Goal: Task Accomplishment & Management: Manage account settings

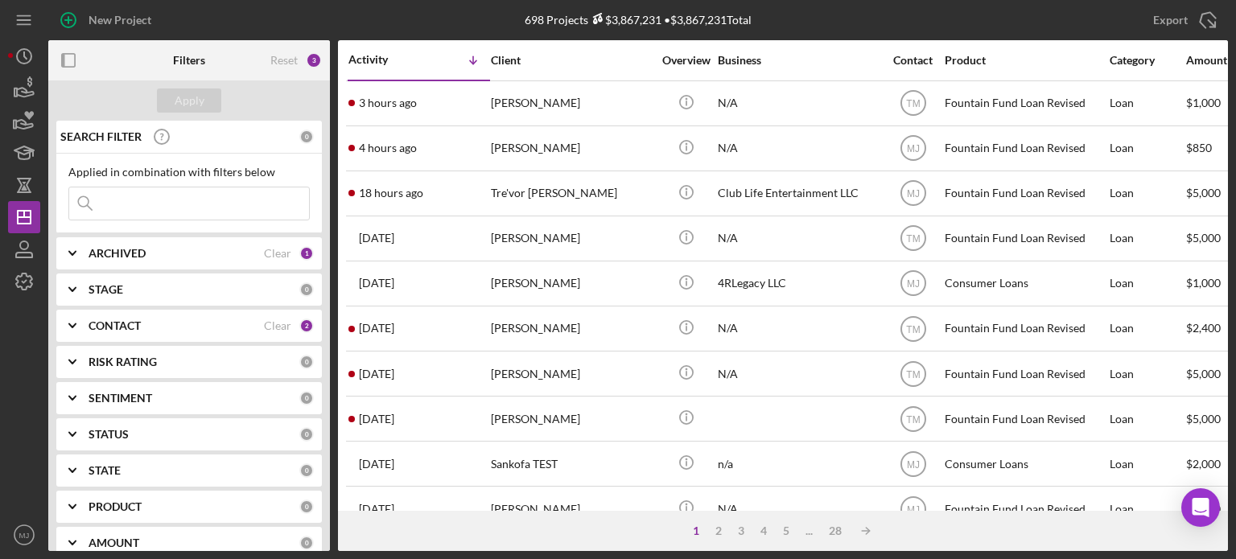
click at [221, 330] on div "CONTACT" at bounding box center [176, 325] width 175 height 13
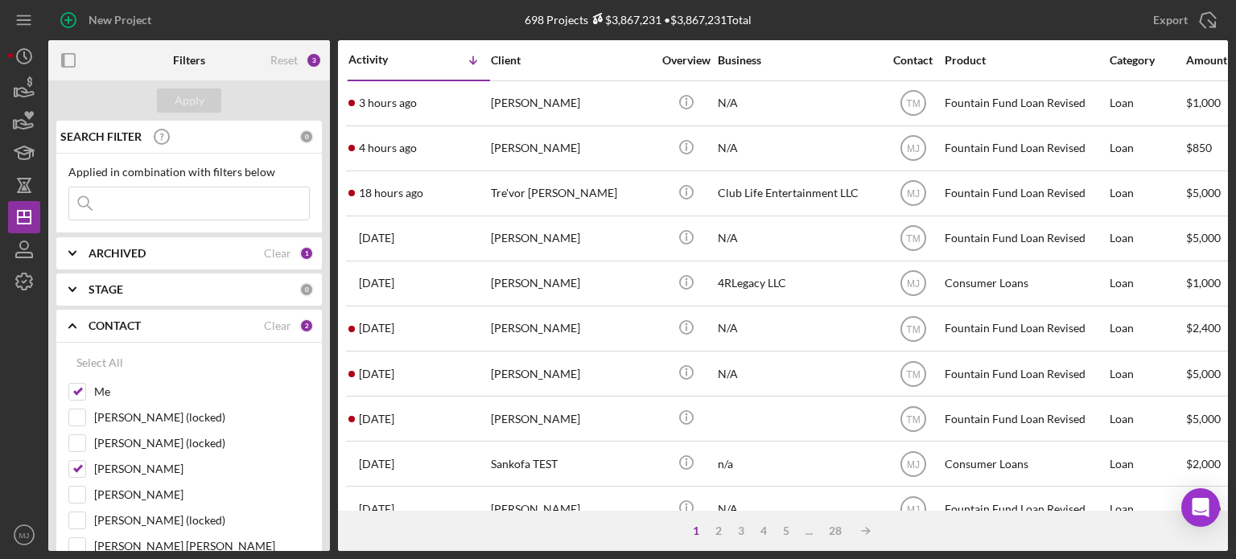
click at [68, 329] on icon "Icon/Expander" at bounding box center [72, 326] width 40 height 40
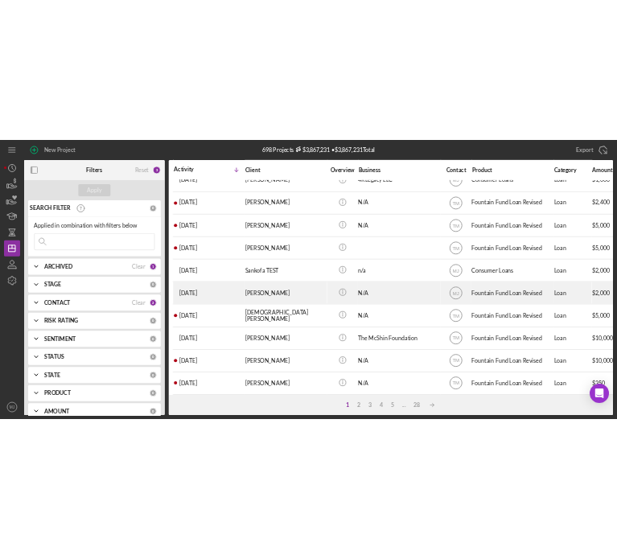
scroll to position [241, 0]
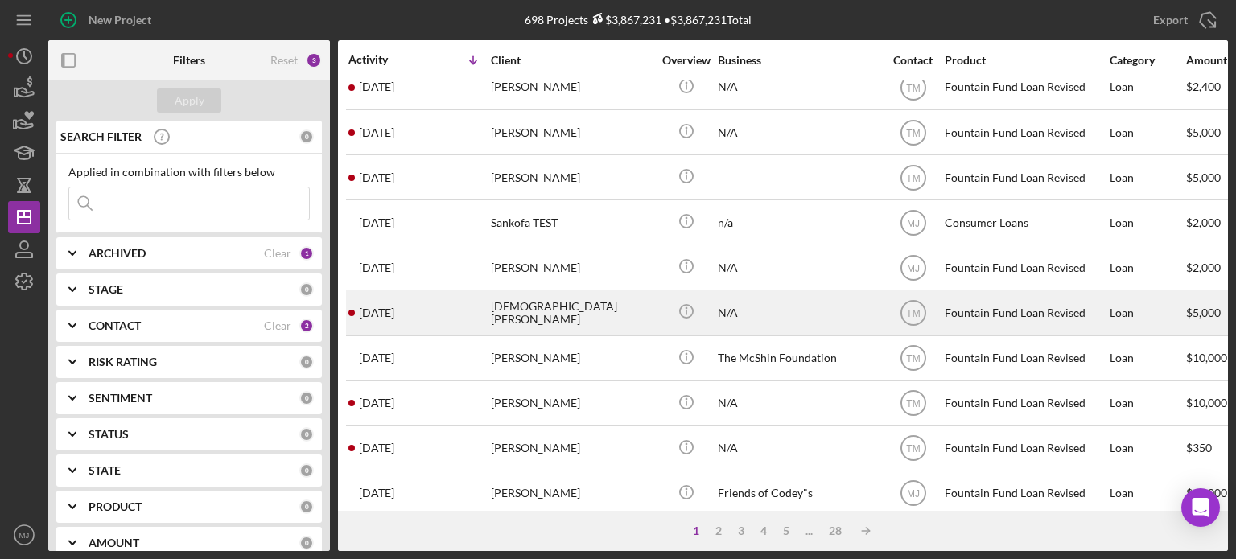
click at [525, 310] on div "[DEMOGRAPHIC_DATA][PERSON_NAME]" at bounding box center [571, 312] width 161 height 43
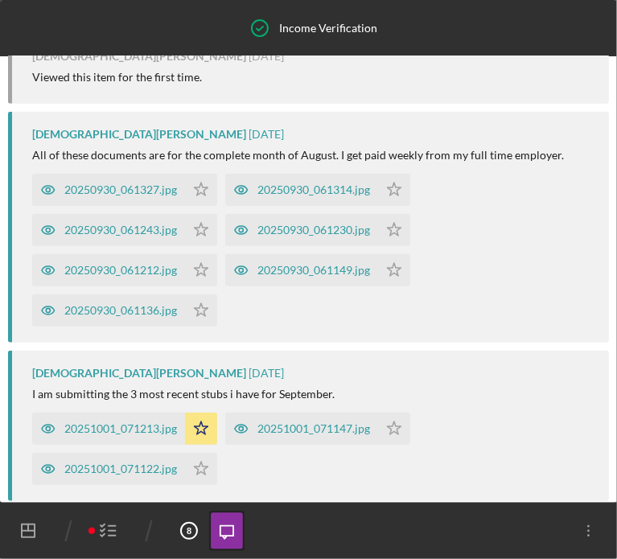
scroll to position [338, 0]
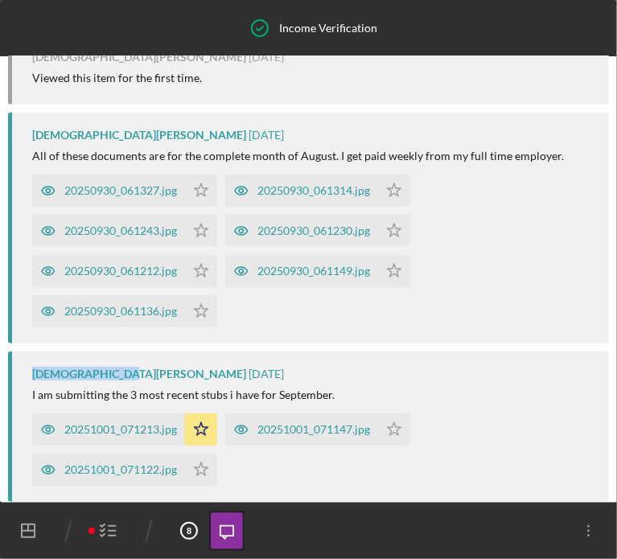
drag, startPoint x: 108, startPoint y: 389, endPoint x: 32, endPoint y: 389, distance: 75.6
click at [32, 381] on div "[DEMOGRAPHIC_DATA][PERSON_NAME]" at bounding box center [139, 374] width 214 height 13
copy div "[DEMOGRAPHIC_DATA][PERSON_NAME]"
click at [108, 528] on icon "button" at bounding box center [109, 531] width 40 height 40
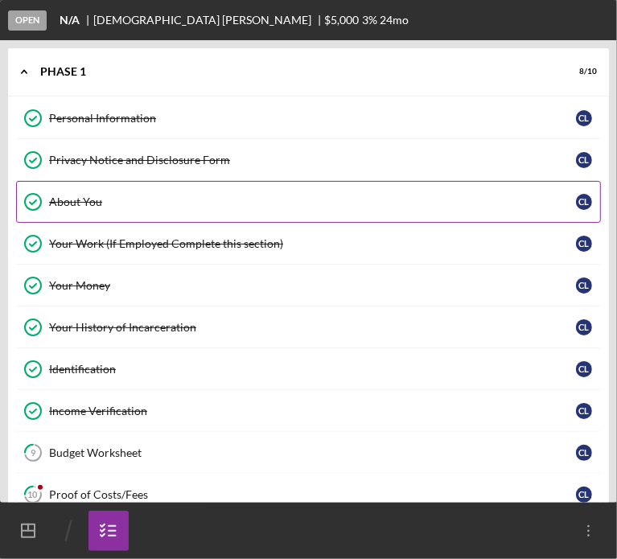
click at [96, 208] on link "About You About You C L" at bounding box center [308, 202] width 585 height 42
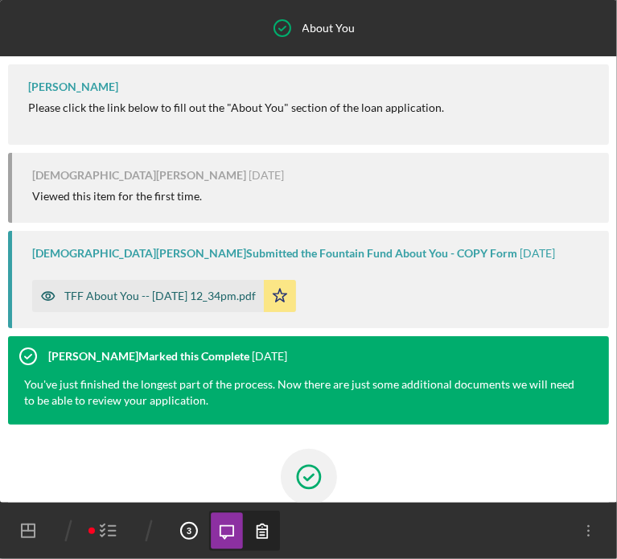
click at [224, 299] on div "TFF About You -- [DATE] 12_34pm.pdf" at bounding box center [160, 296] width 192 height 13
